Goal: Navigation & Orientation: Understand site structure

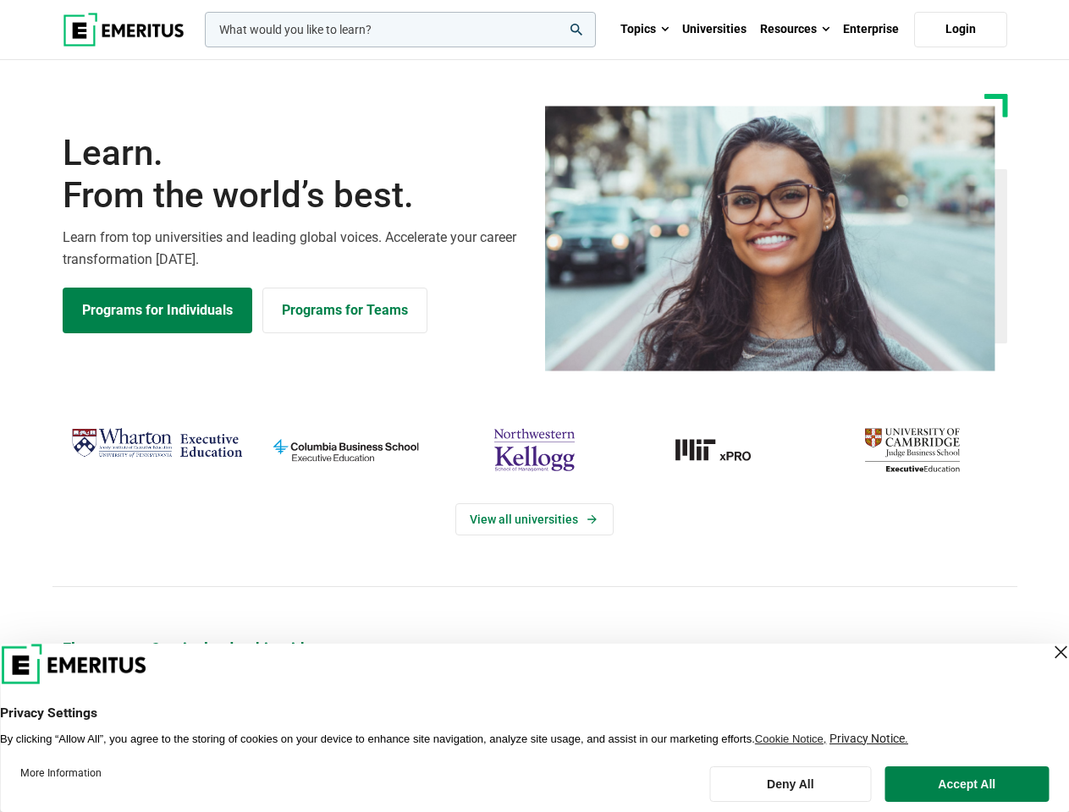
click at [534, 406] on div "View all universities" at bounding box center [534, 505] width 1089 height 267
click at [400, 30] on input "woocommerce-product-search-field-0" at bounding box center [400, 30] width 391 height 36
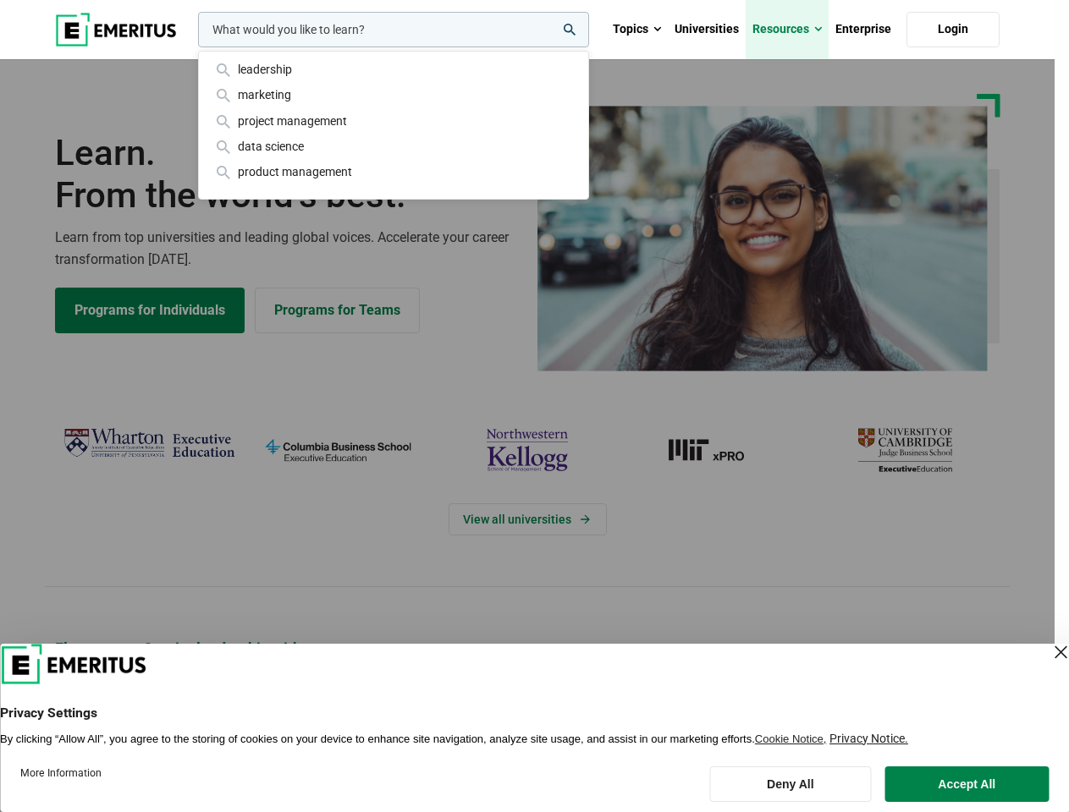
click at [795, 30] on link "Resources" at bounding box center [787, 29] width 83 height 59
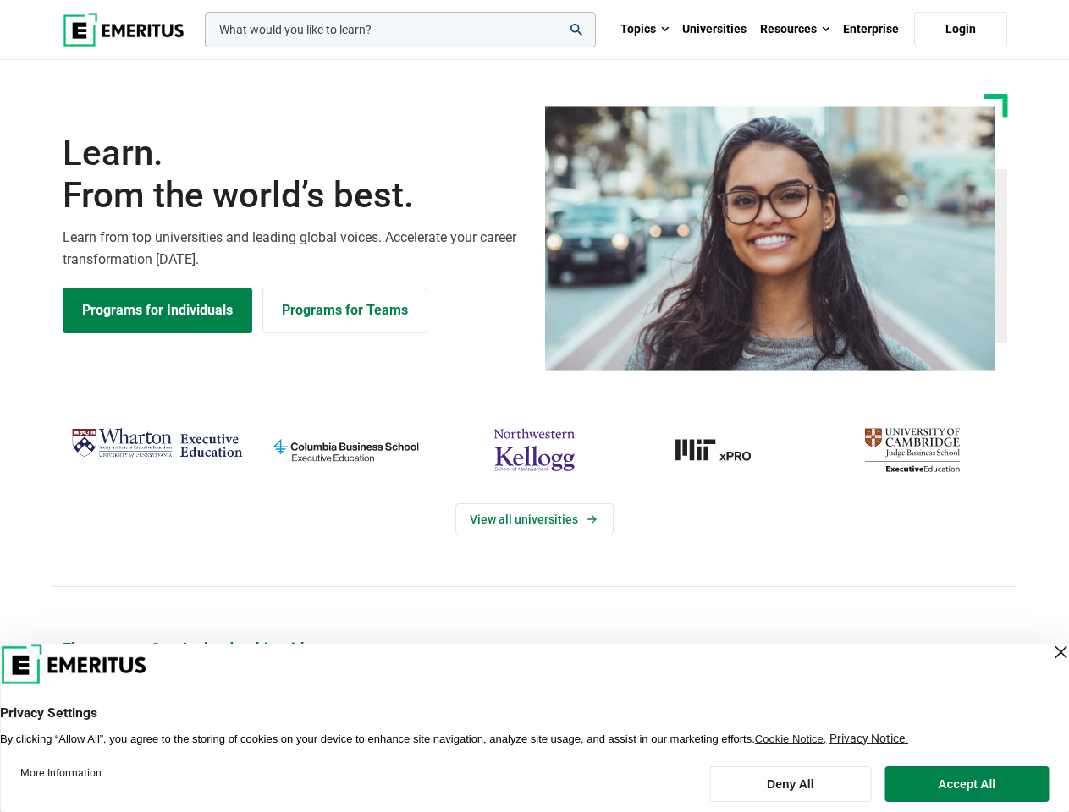
click at [534, 406] on div "View all universities" at bounding box center [534, 505] width 1089 height 267
click at [400, 30] on input "woocommerce-product-search-field-0" at bounding box center [400, 30] width 391 height 36
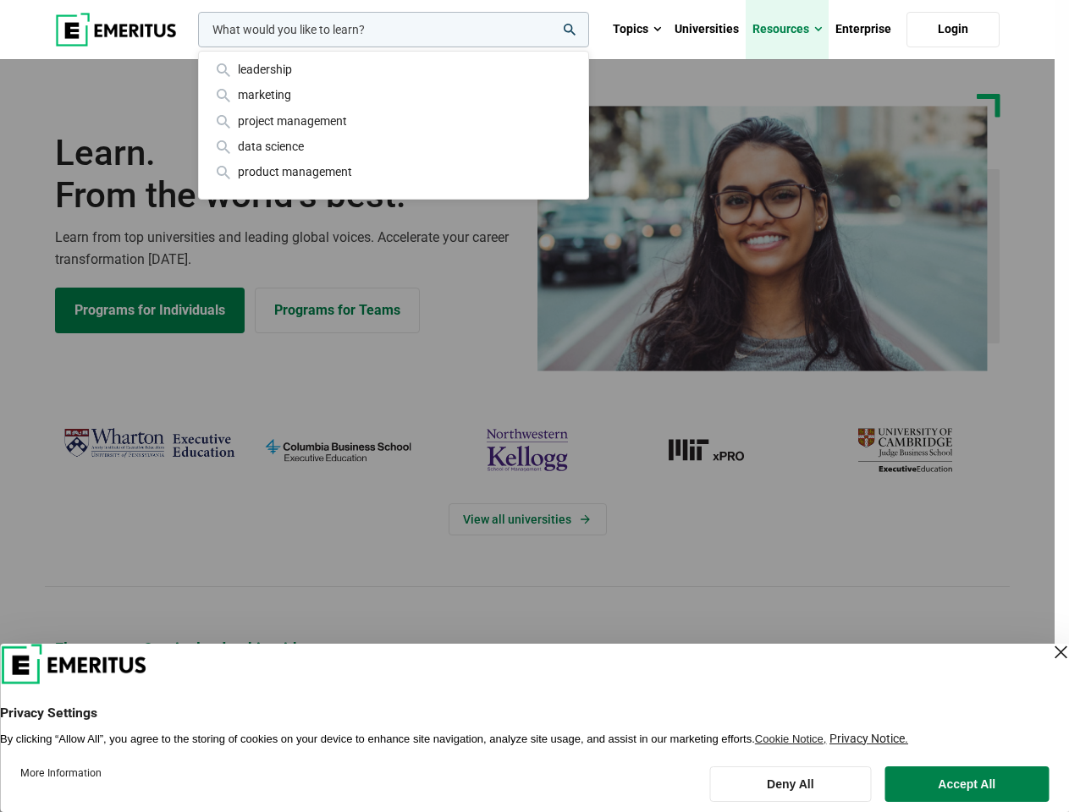
click at [795, 30] on link "Resources" at bounding box center [787, 29] width 83 height 59
